Goal: Task Accomplishment & Management: Use online tool/utility

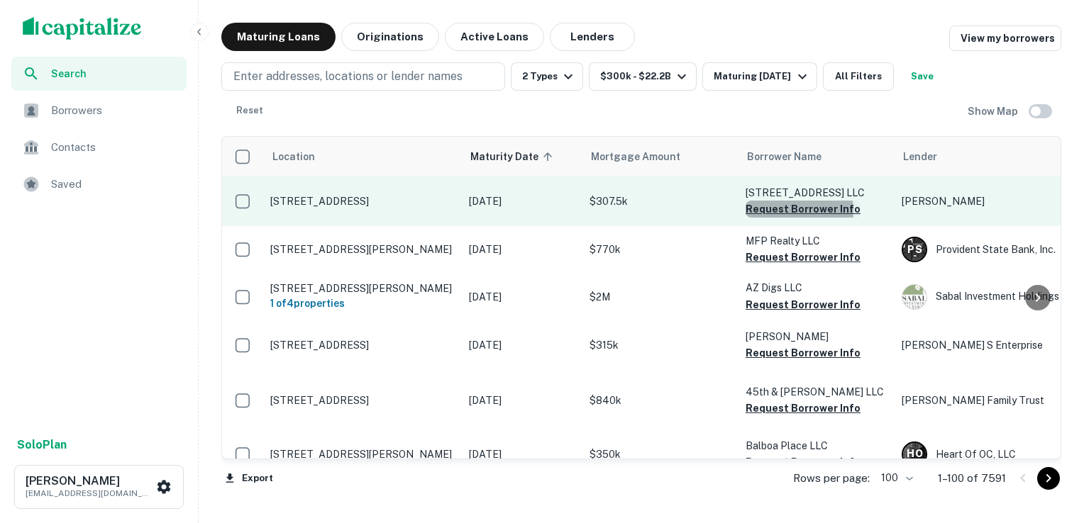
click at [791, 211] on button "Request Borrower Info" at bounding box center [802, 209] width 115 height 17
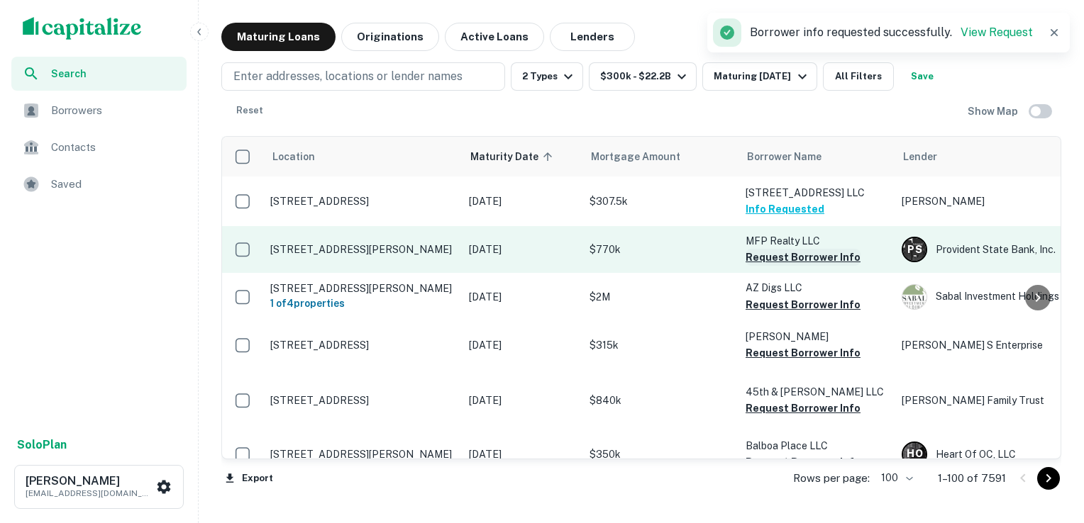
click at [789, 260] on button "Request Borrower Info" at bounding box center [802, 257] width 115 height 17
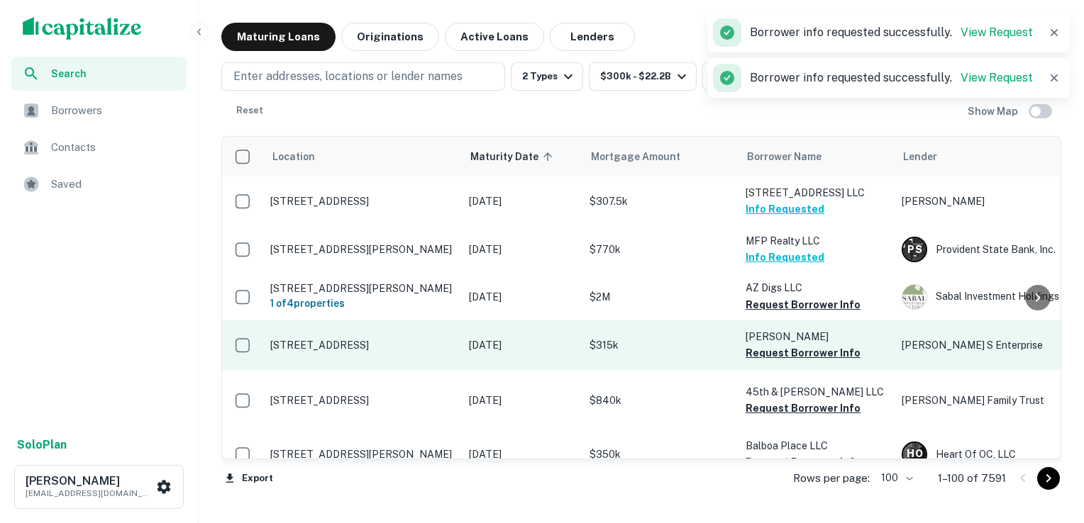
click at [794, 321] on td "[PERSON_NAME] Request Borrower Info" at bounding box center [816, 346] width 156 height 50
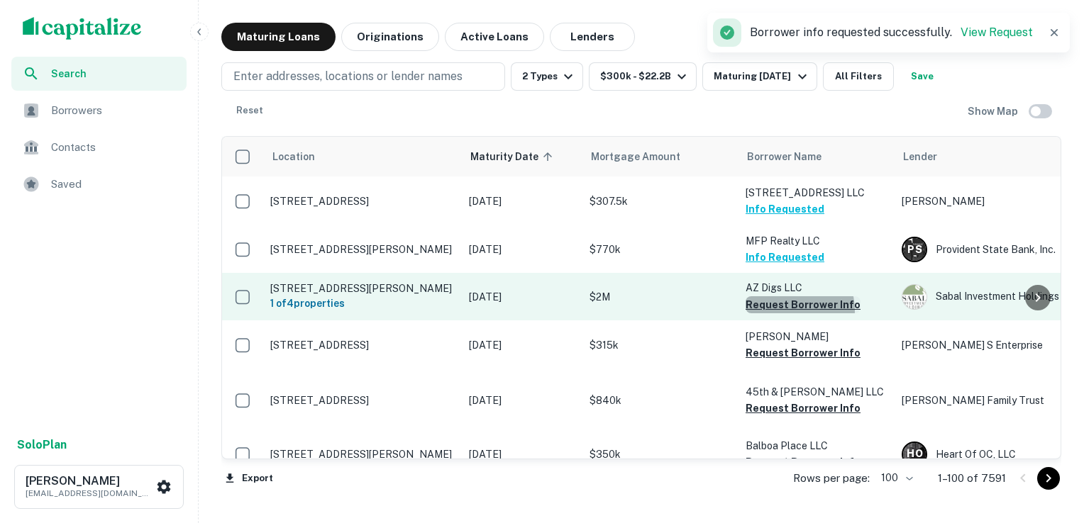
click at [791, 311] on button "Request Borrower Info" at bounding box center [802, 304] width 115 height 17
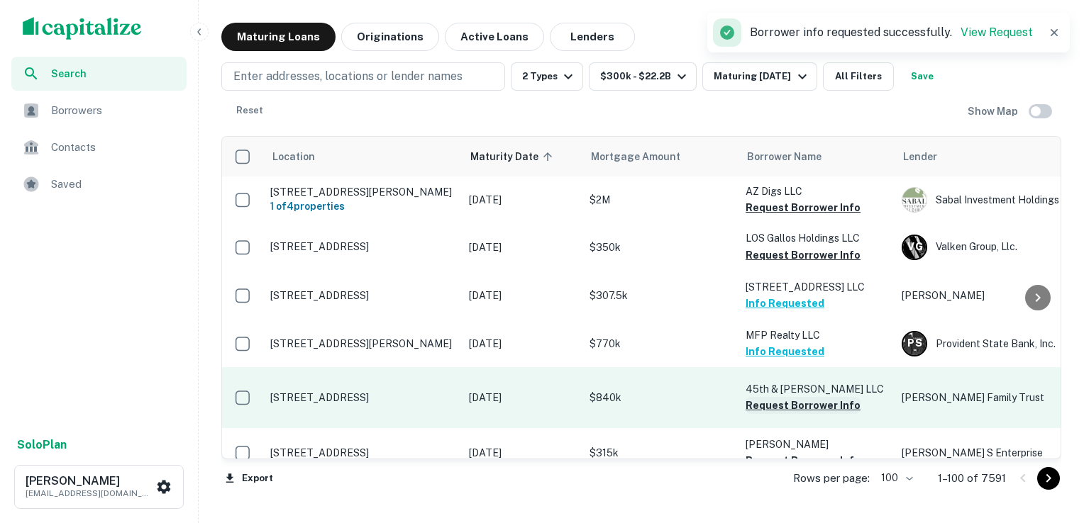
click at [796, 414] on button "Request Borrower Info" at bounding box center [802, 405] width 115 height 17
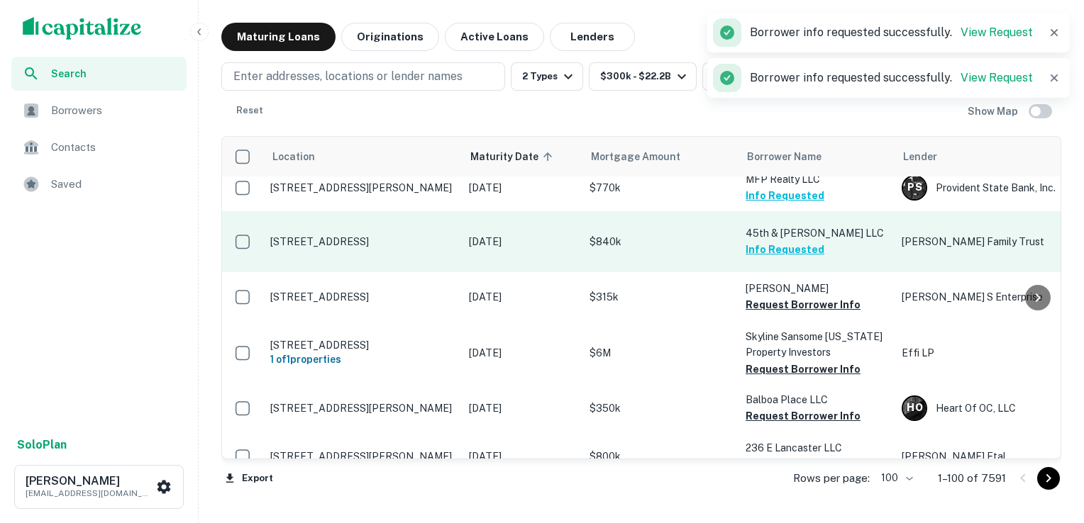
scroll to position [249, 0]
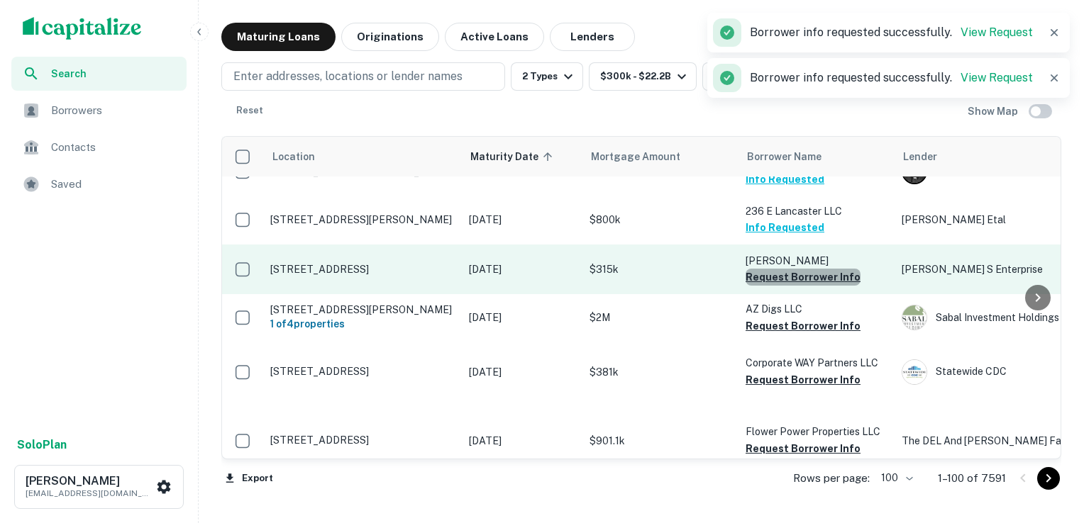
click at [802, 286] on button "Request Borrower Info" at bounding box center [802, 277] width 115 height 17
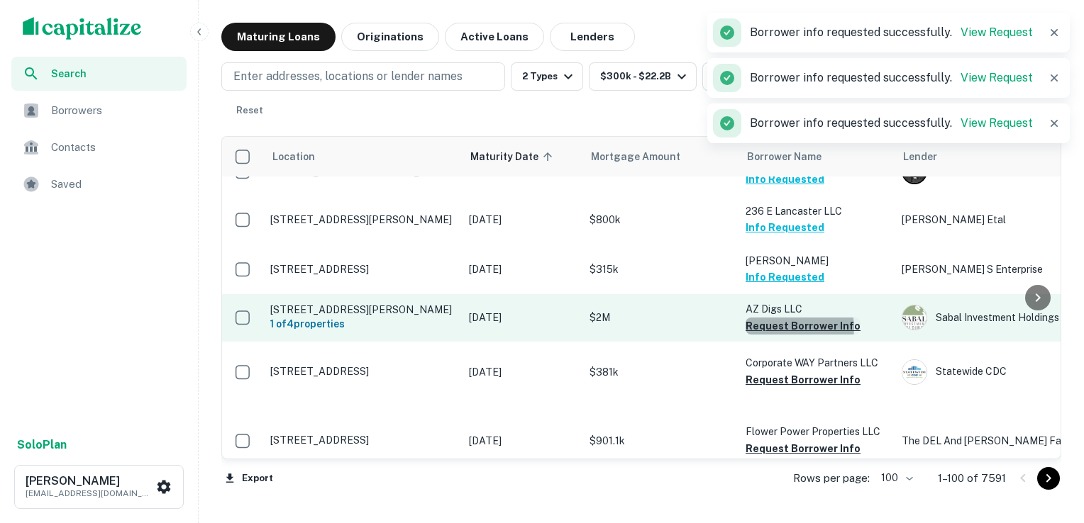
click at [795, 335] on button "Request Borrower Info" at bounding box center [802, 326] width 115 height 17
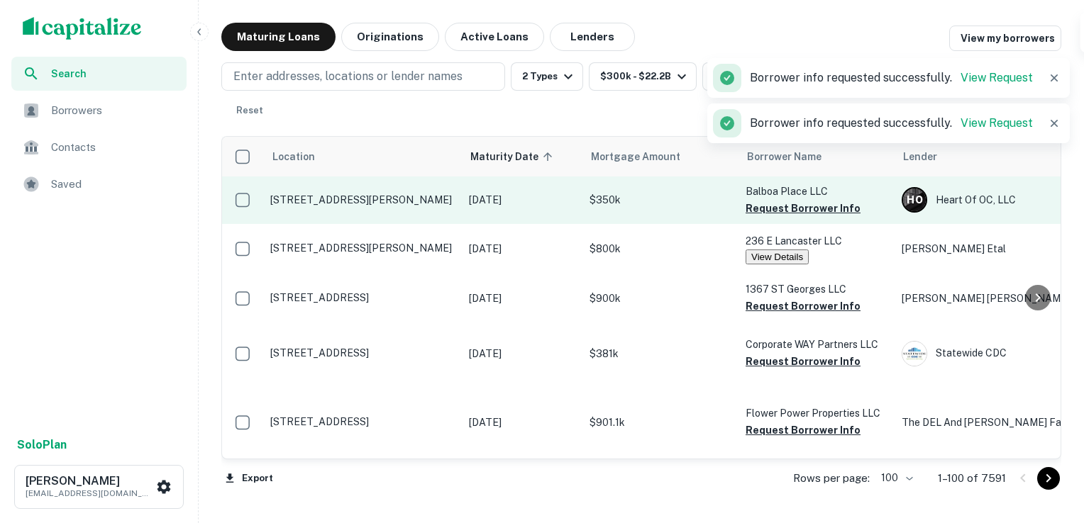
scroll to position [377, 0]
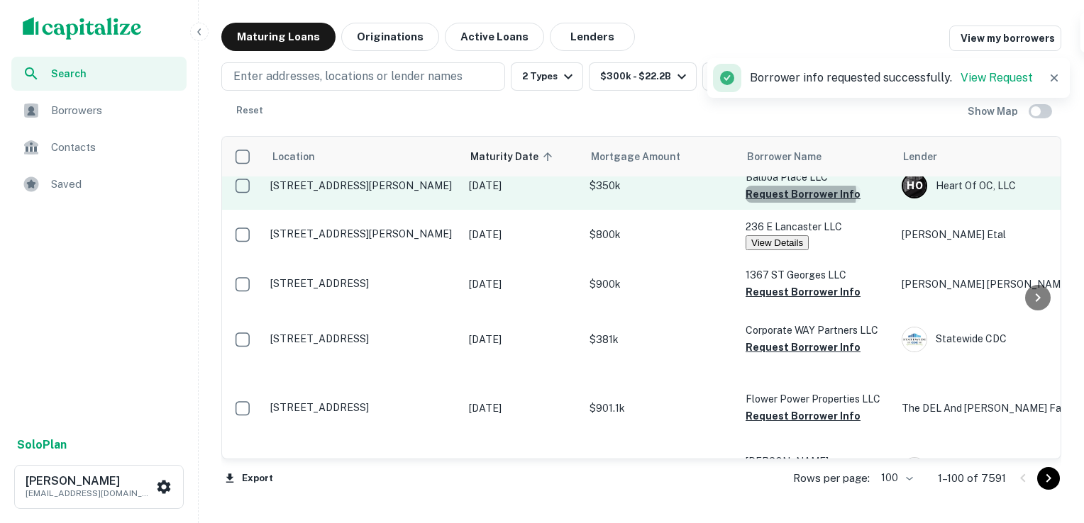
click at [800, 203] on button "Request Borrower Info" at bounding box center [802, 194] width 115 height 17
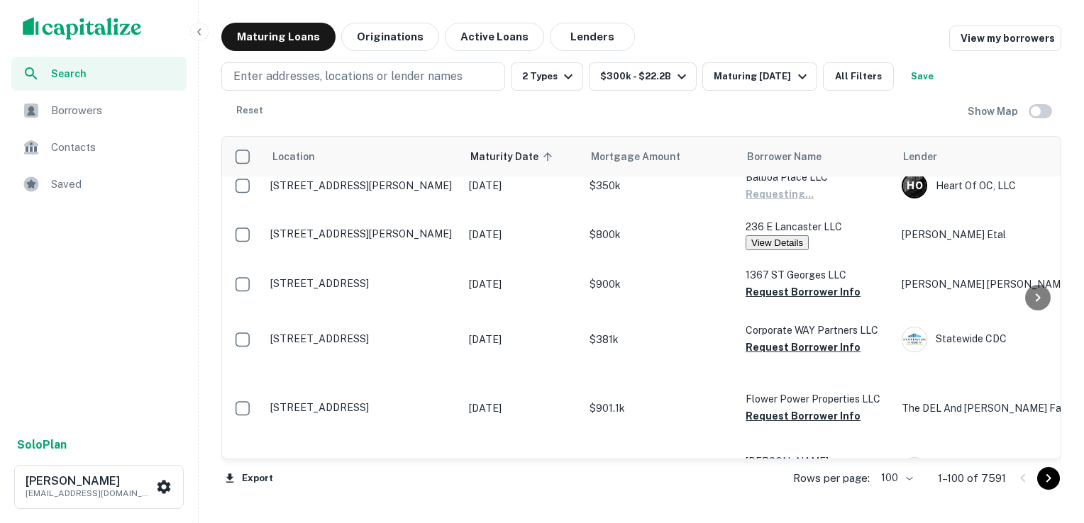
click at [799, 155] on button "Request Borrower Info" at bounding box center [802, 146] width 115 height 17
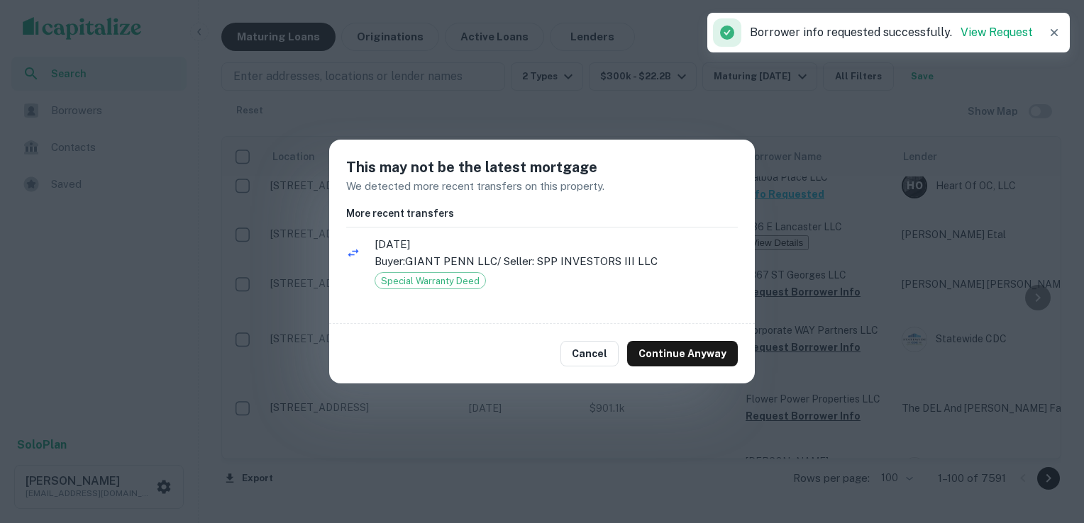
click at [692, 353] on button "Continue Anyway" at bounding box center [682, 354] width 111 height 26
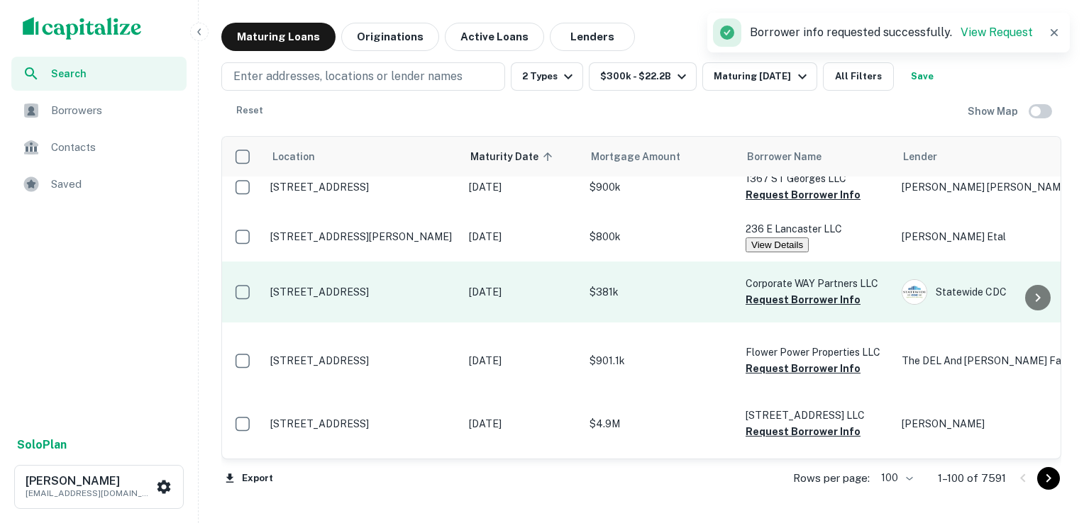
scroll to position [362, 0]
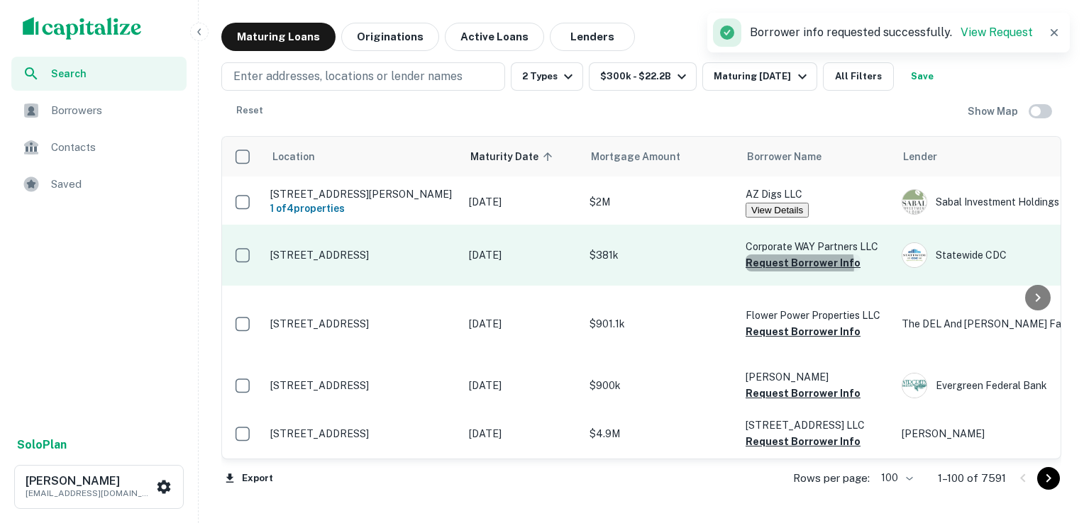
click at [796, 272] on button "Request Borrower Info" at bounding box center [802, 263] width 115 height 17
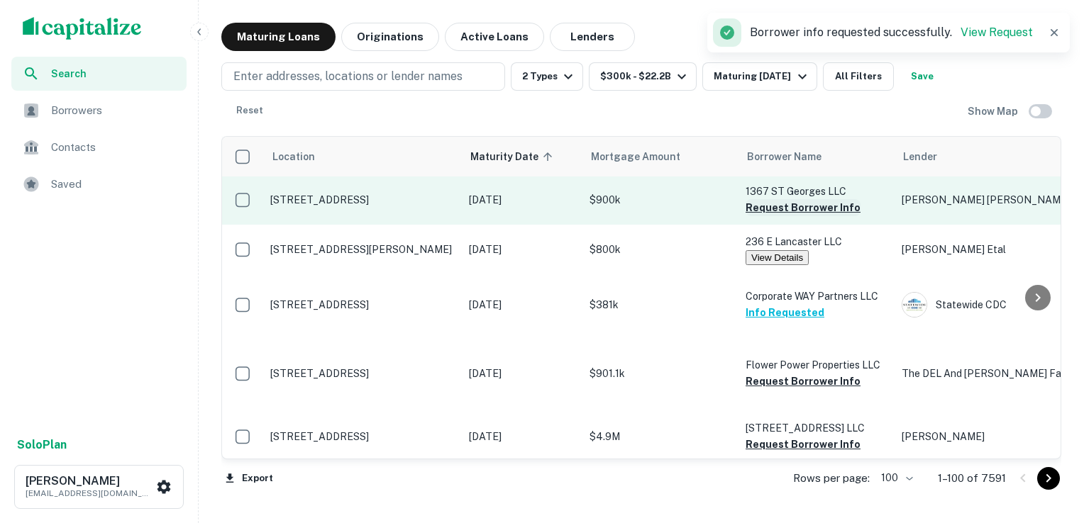
click at [779, 216] on button "Request Borrower Info" at bounding box center [802, 207] width 115 height 17
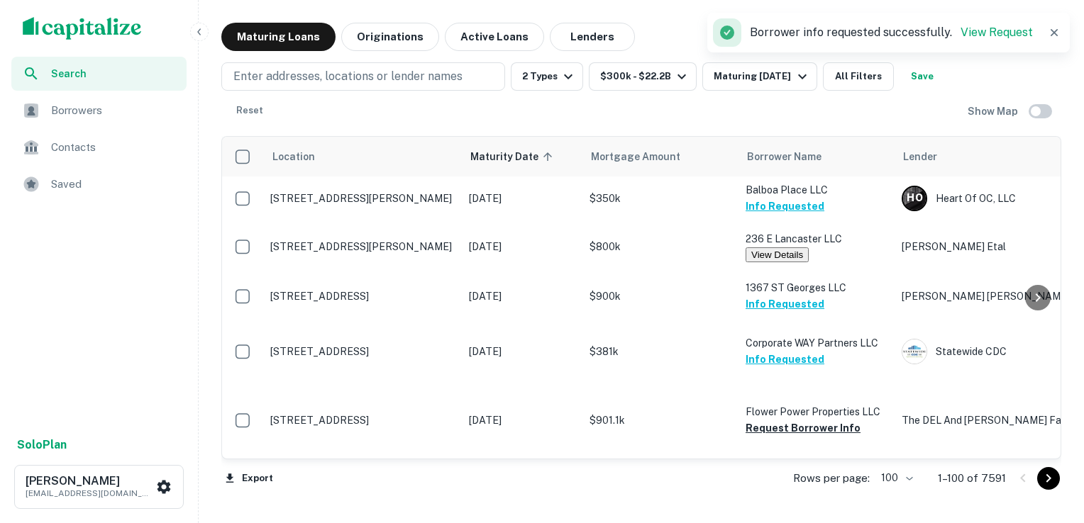
scroll to position [522, 0]
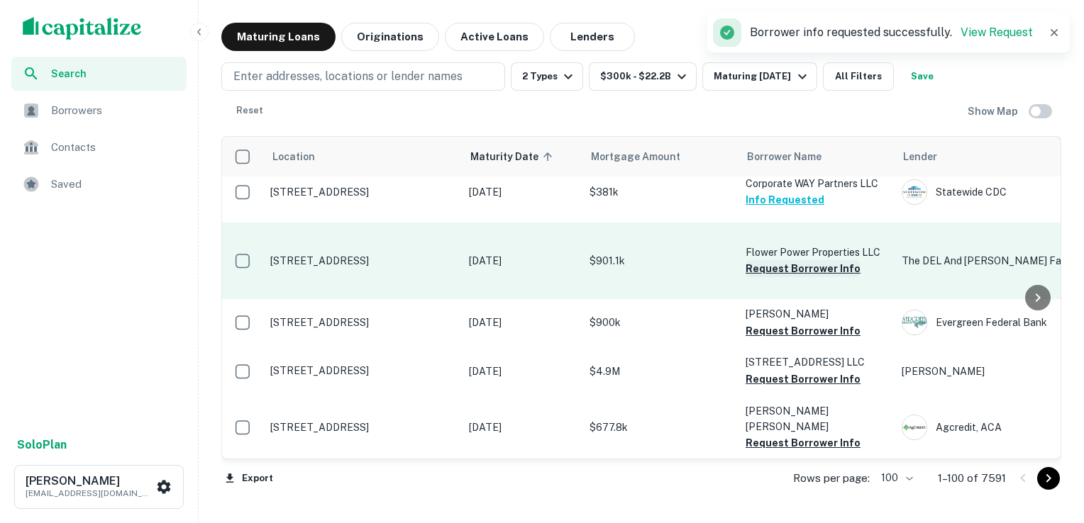
click at [800, 277] on button "Request Borrower Info" at bounding box center [802, 268] width 115 height 17
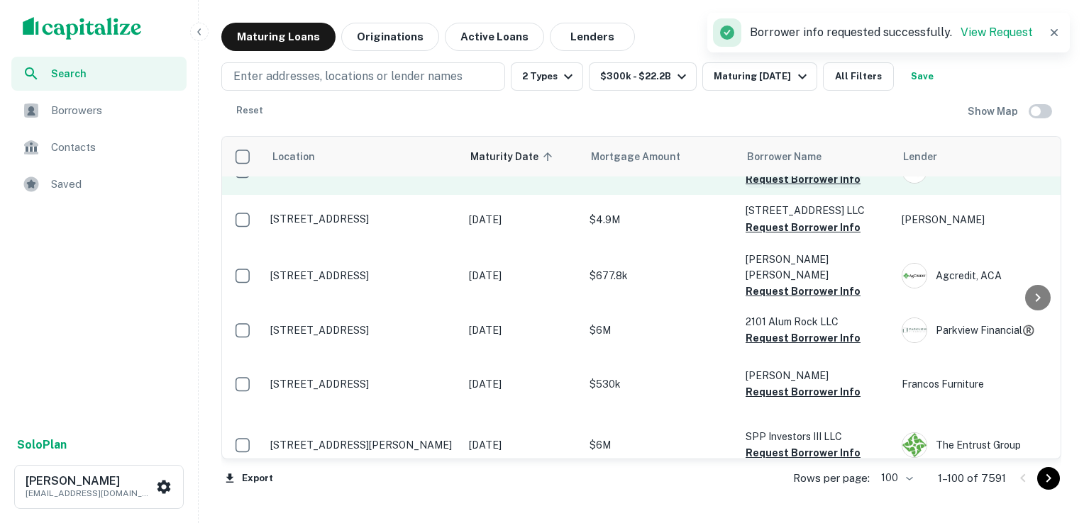
scroll to position [674, 0]
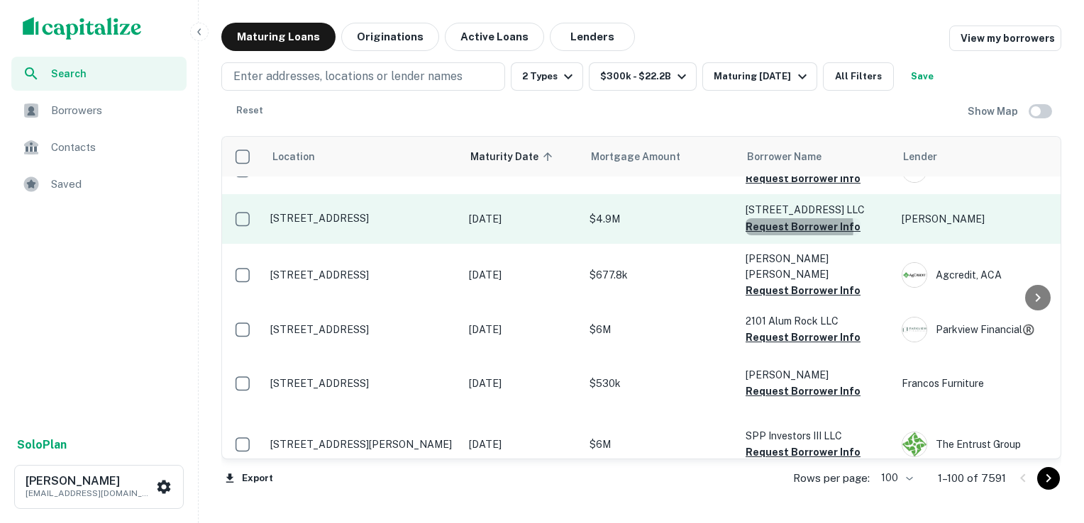
click at [793, 235] on button "Request Borrower Info" at bounding box center [802, 226] width 115 height 17
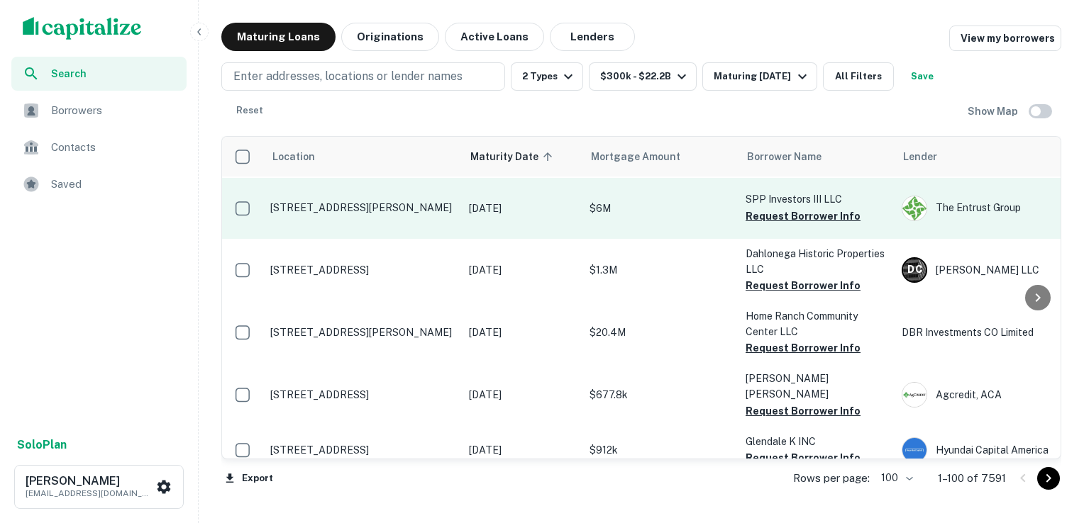
scroll to position [805, 0]
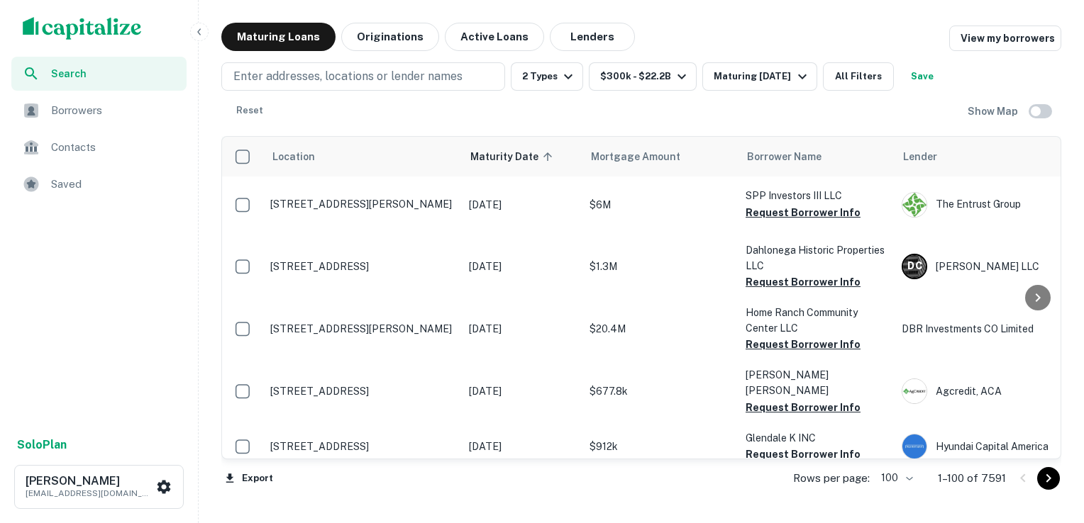
click at [777, 160] on button "Request Borrower Info" at bounding box center [802, 151] width 115 height 17
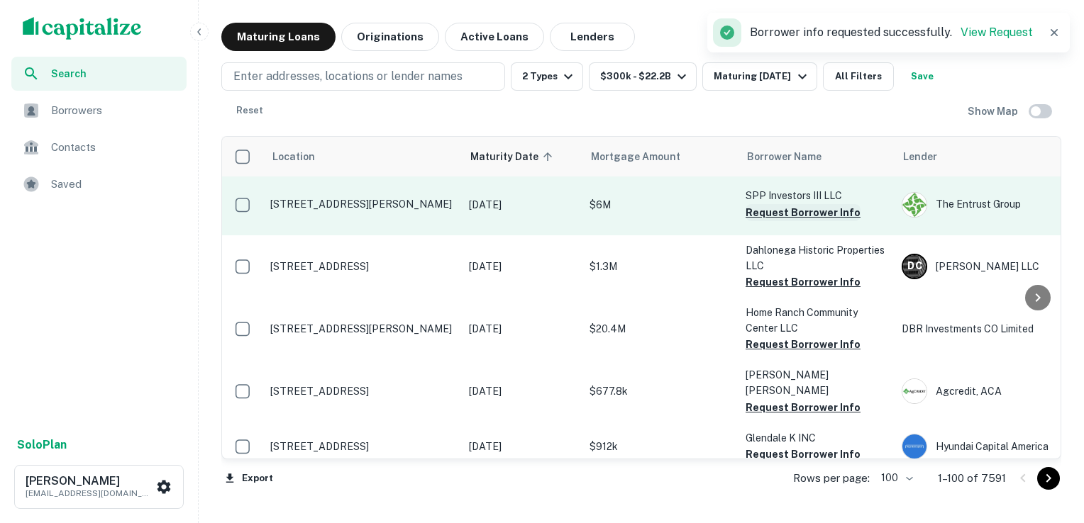
click at [789, 221] on button "Request Borrower Info" at bounding box center [802, 212] width 115 height 17
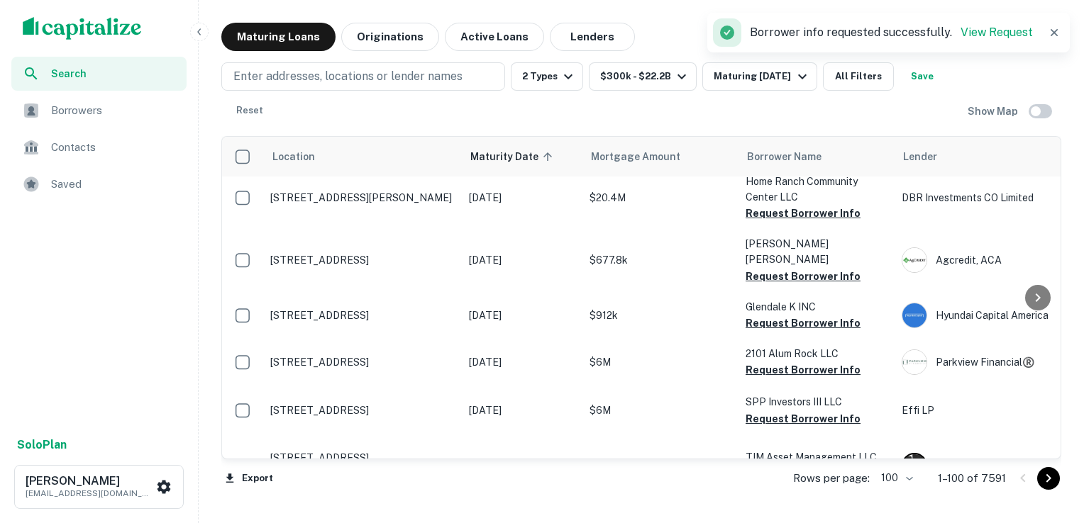
scroll to position [940, 0]
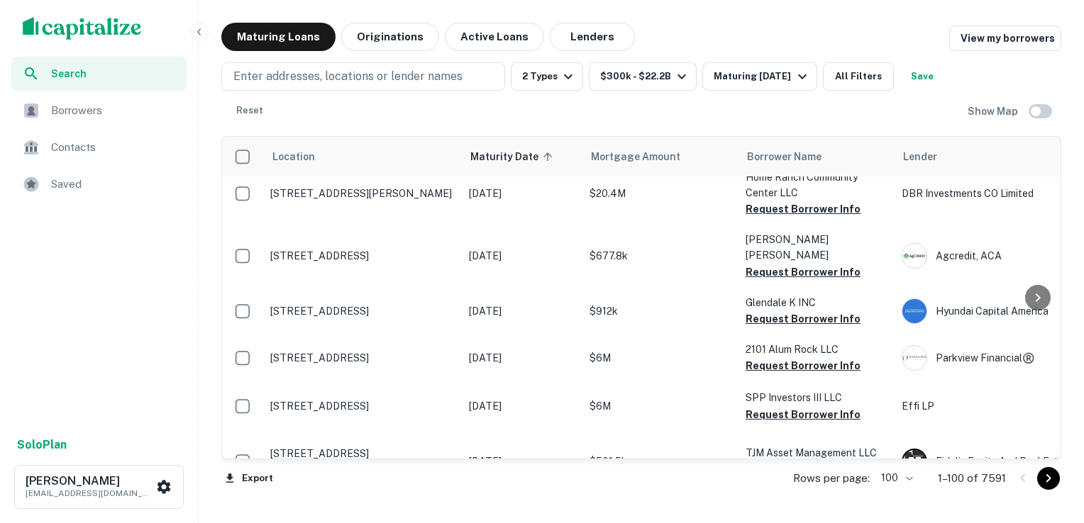
click at [796, 155] on button "Request Borrower Info" at bounding box center [802, 146] width 115 height 17
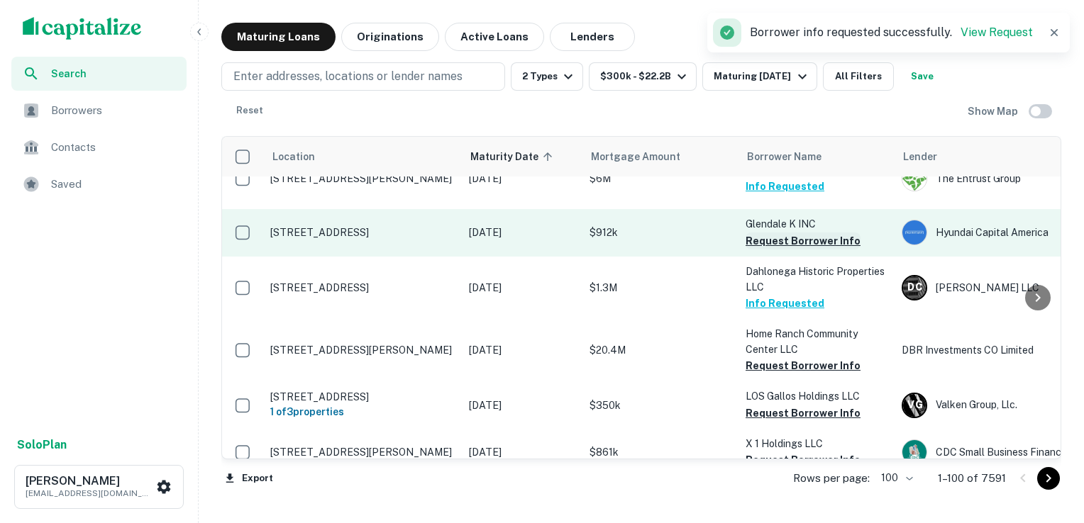
click at [791, 250] on button "Request Borrower Info" at bounding box center [802, 241] width 115 height 17
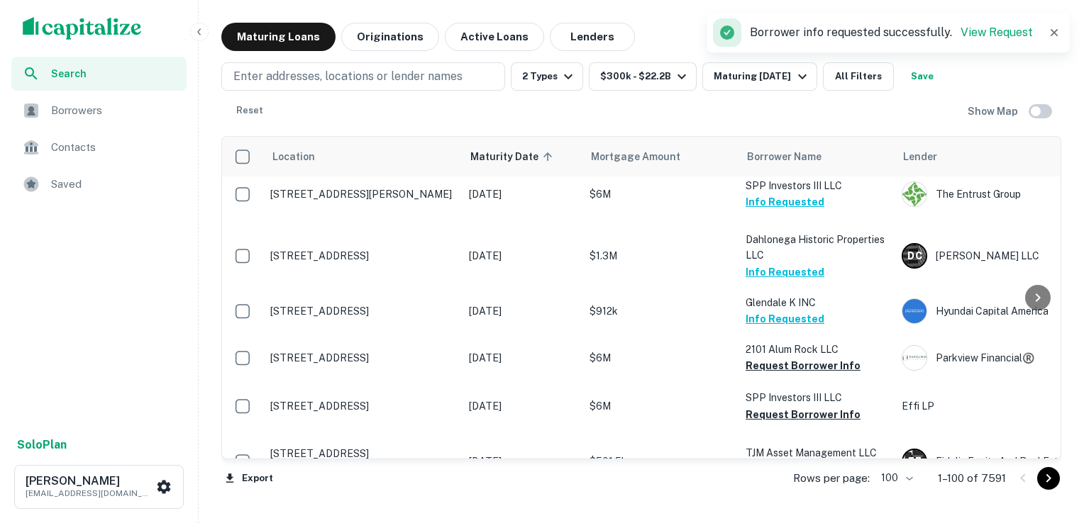
scroll to position [1212, 0]
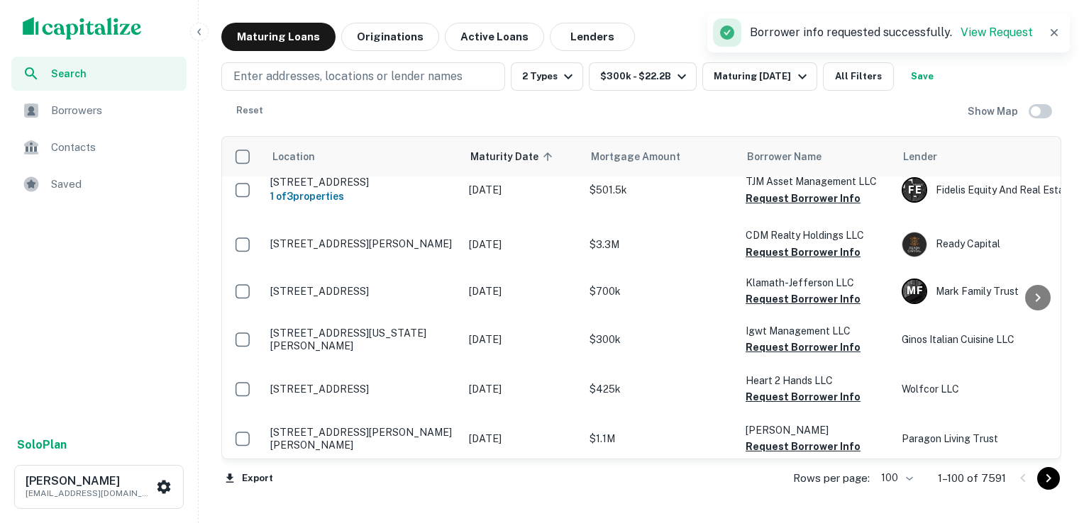
click at [797, 152] on button "Request Borrower Info" at bounding box center [802, 143] width 115 height 17
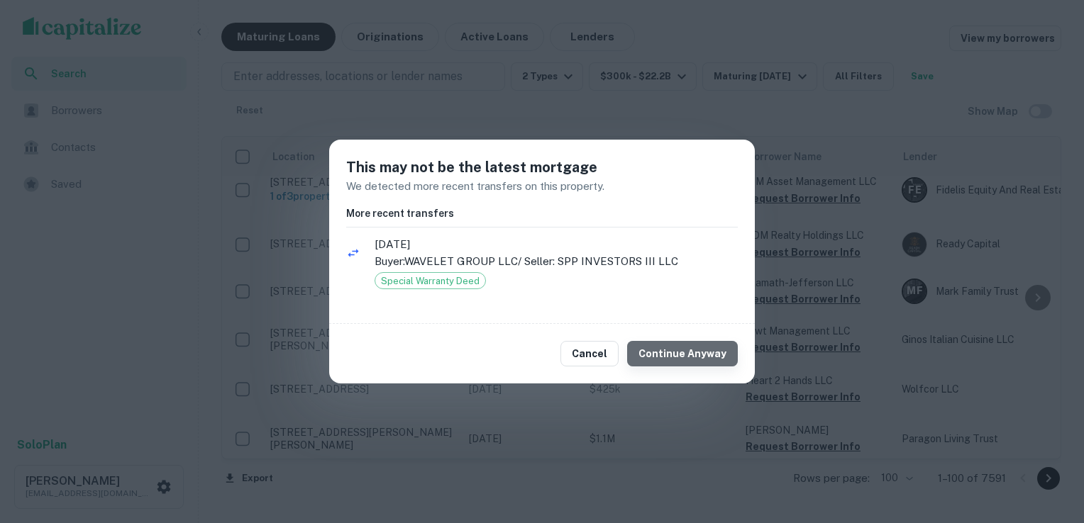
click at [710, 353] on button "Continue Anyway" at bounding box center [682, 354] width 111 height 26
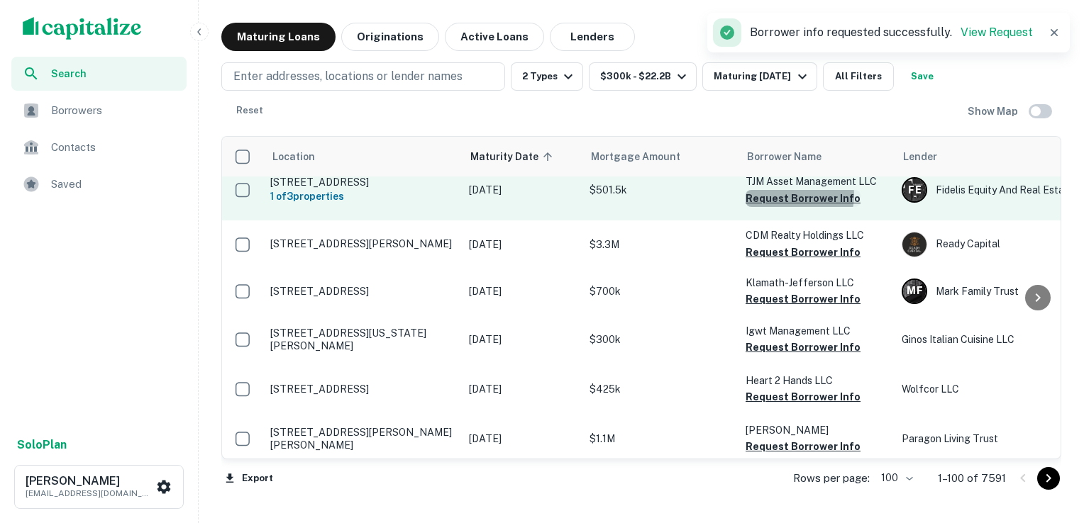
click at [791, 207] on button "Request Borrower Info" at bounding box center [802, 198] width 115 height 17
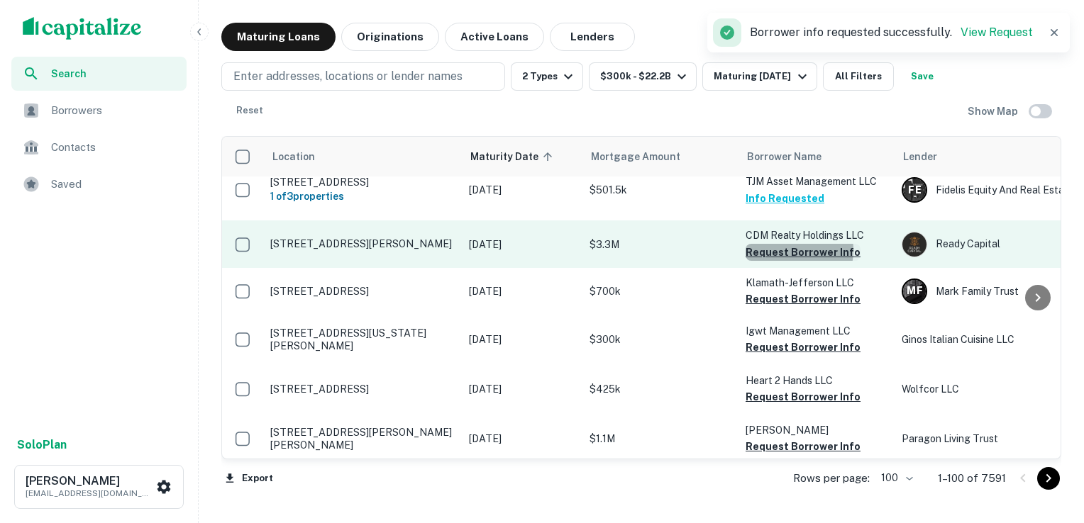
click at [793, 261] on button "Request Borrower Info" at bounding box center [802, 252] width 115 height 17
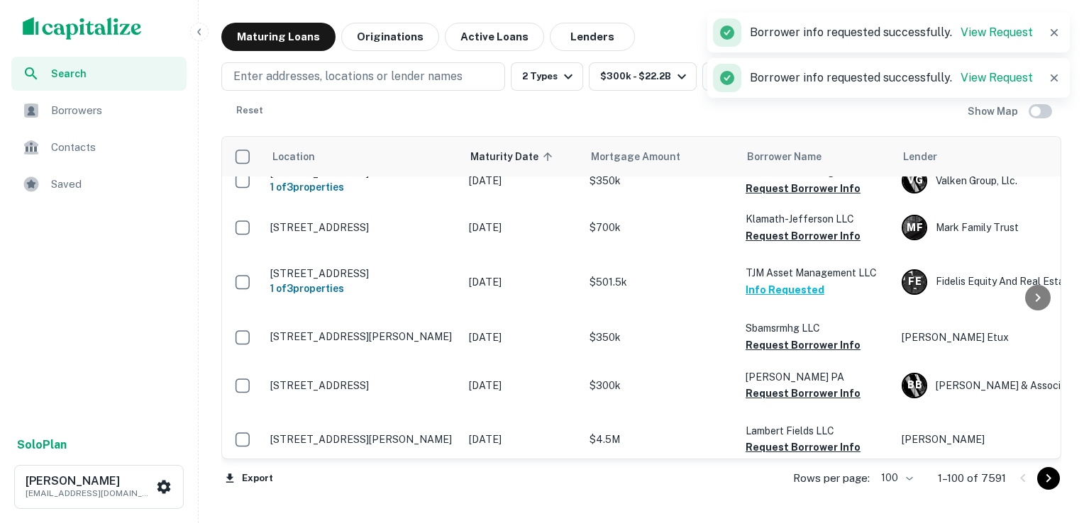
click at [807, 103] on button "Request Borrower Info" at bounding box center [802, 94] width 115 height 17
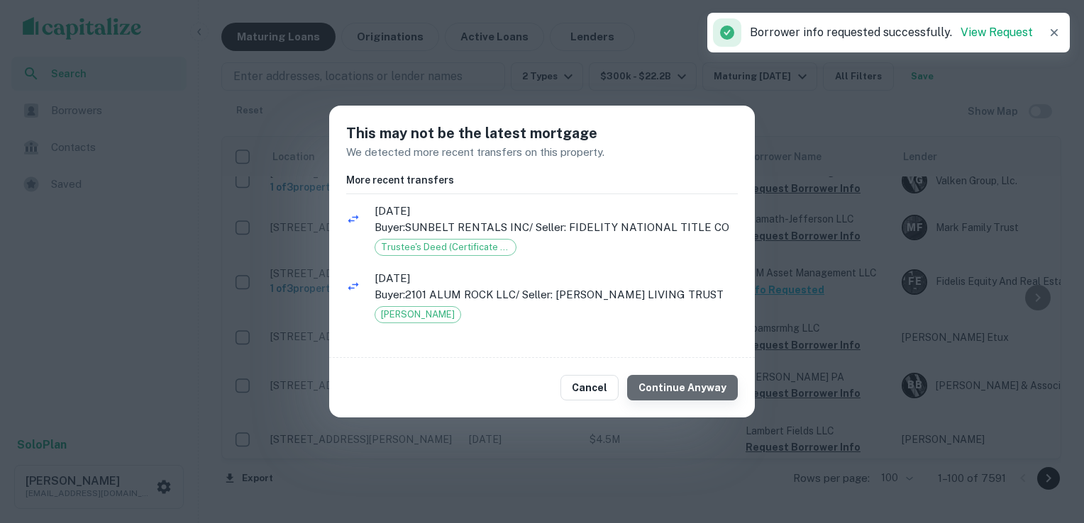
click at [689, 401] on button "Continue Anyway" at bounding box center [682, 388] width 111 height 26
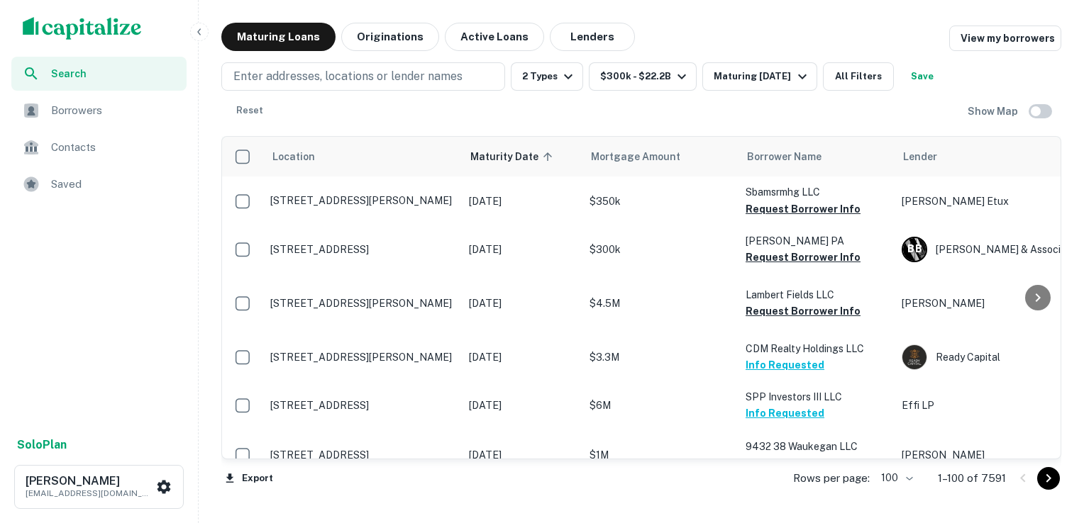
scroll to position [1390, 0]
